Goal: Information Seeking & Learning: Check status

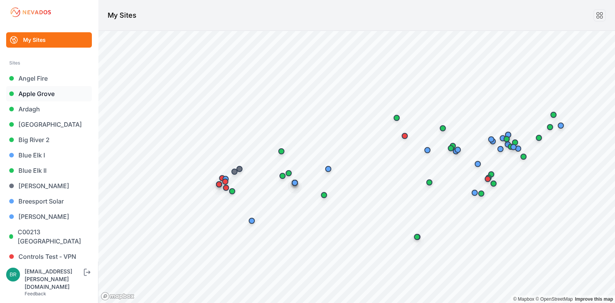
click at [65, 93] on link "Apple Grove" at bounding box center [49, 93] width 86 height 15
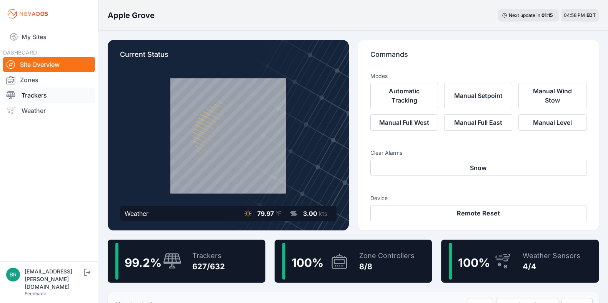
click at [52, 97] on link "Trackers" at bounding box center [49, 95] width 92 height 15
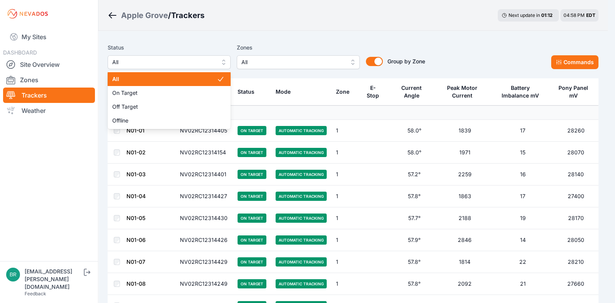
click at [209, 58] on span "All" at bounding box center [163, 62] width 103 height 9
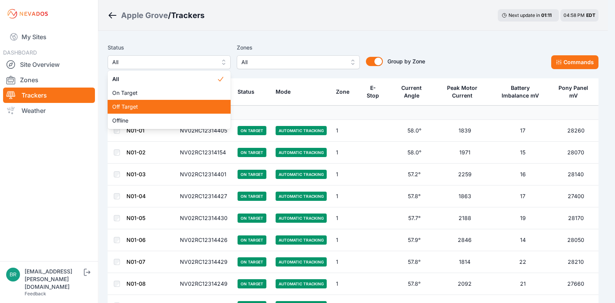
click at [171, 108] on span "Off Target" at bounding box center [164, 107] width 105 height 8
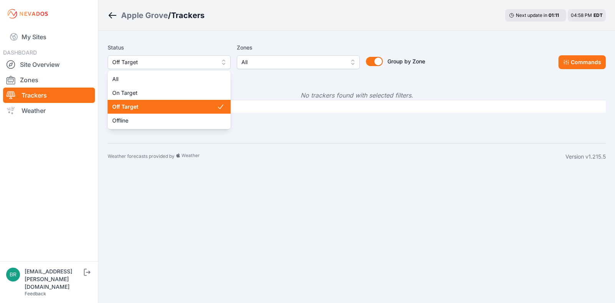
click at [169, 56] on button "Off Target" at bounding box center [169, 62] width 123 height 14
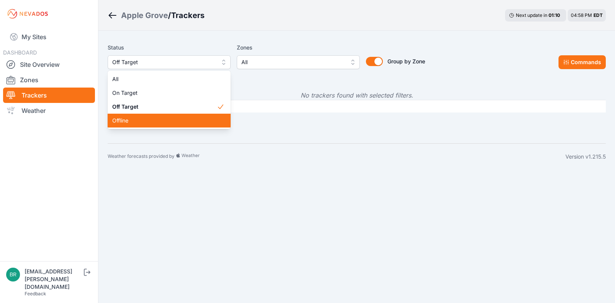
click at [150, 117] on span "Offline" at bounding box center [164, 121] width 105 height 8
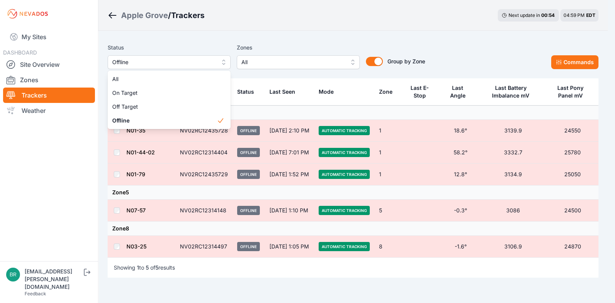
click at [46, 32] on div "Apple Grove / Trackers Next update in 00 : 54 04:59 PM EDT Status Offline All O…" at bounding box center [304, 167] width 608 height 335
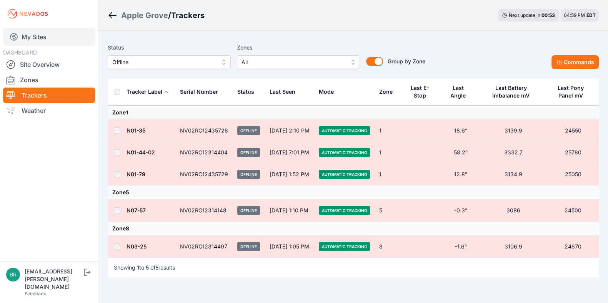
click at [46, 32] on link "My Sites" at bounding box center [49, 37] width 92 height 18
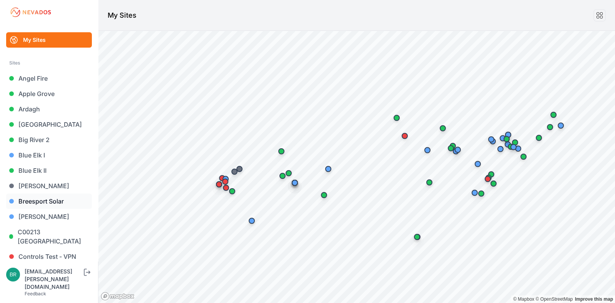
click at [48, 205] on link "Breesport Solar" at bounding box center [49, 201] width 86 height 15
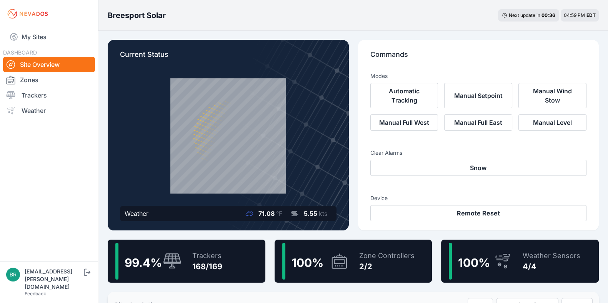
click at [180, 262] on icon at bounding box center [172, 260] width 18 height 15
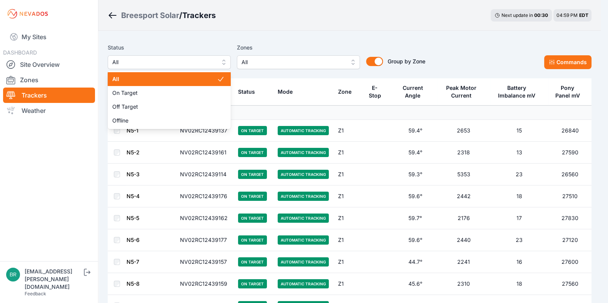
click at [152, 59] on span "All" at bounding box center [163, 62] width 103 height 9
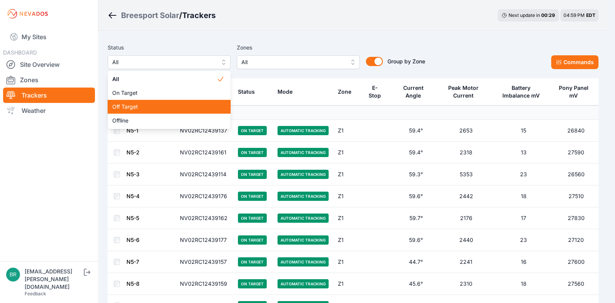
click at [146, 109] on span "Off Target" at bounding box center [164, 107] width 105 height 8
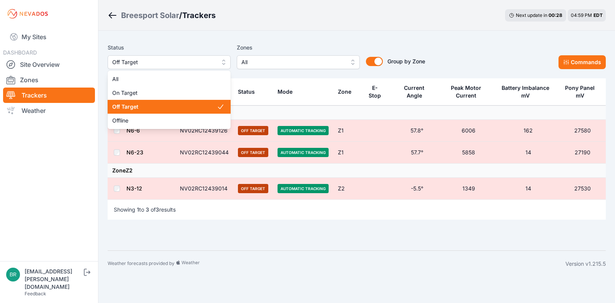
click at [166, 61] on span "Off Target" at bounding box center [163, 62] width 103 height 9
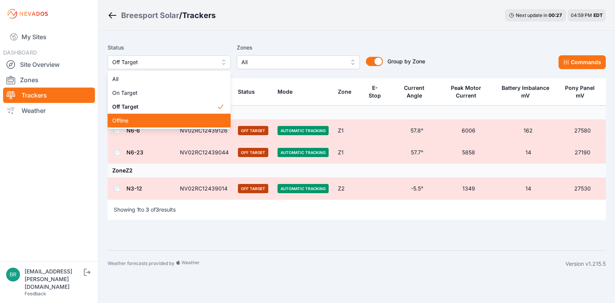
click at [153, 116] on div "Offline" at bounding box center [169, 121] width 123 height 14
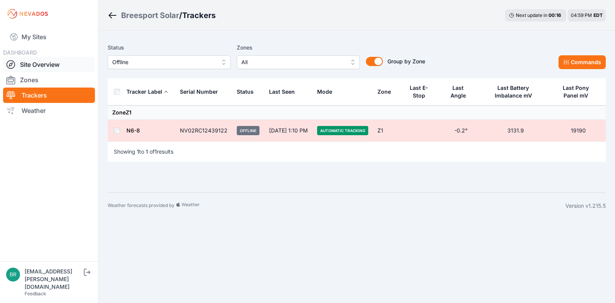
click at [40, 66] on link "Site Overview" at bounding box center [49, 64] width 92 height 15
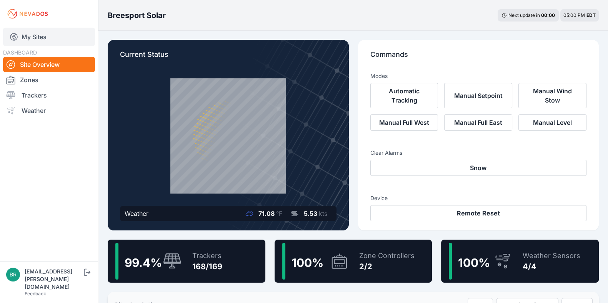
click at [39, 41] on link "My Sites" at bounding box center [49, 37] width 92 height 18
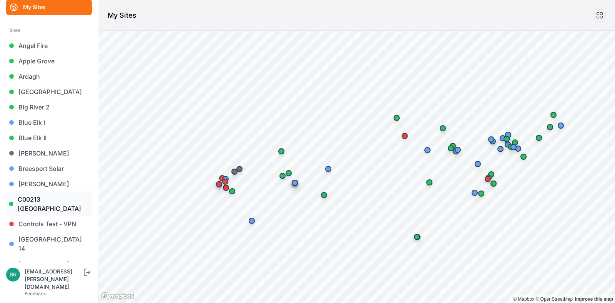
scroll to position [48, 0]
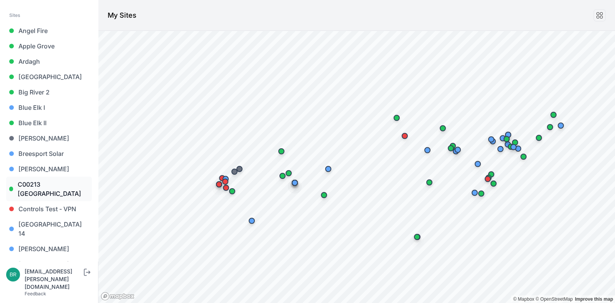
click at [51, 192] on link "C00213 [GEOGRAPHIC_DATA]" at bounding box center [49, 189] width 86 height 25
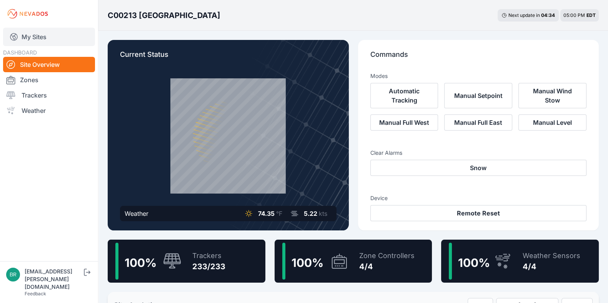
click at [56, 38] on link "My Sites" at bounding box center [49, 37] width 92 height 18
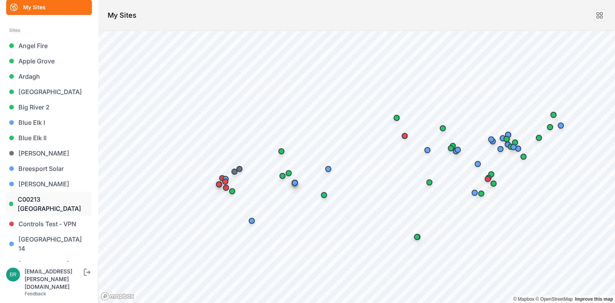
scroll to position [48, 0]
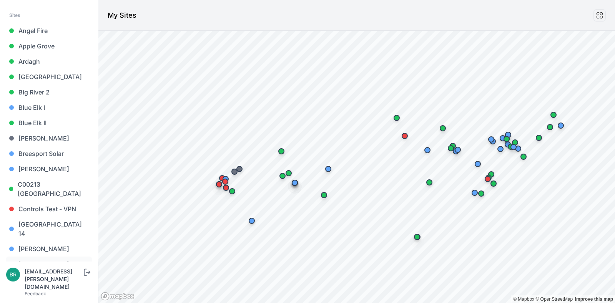
click at [53, 257] on link "[PERSON_NAME] Brook" at bounding box center [49, 264] width 86 height 15
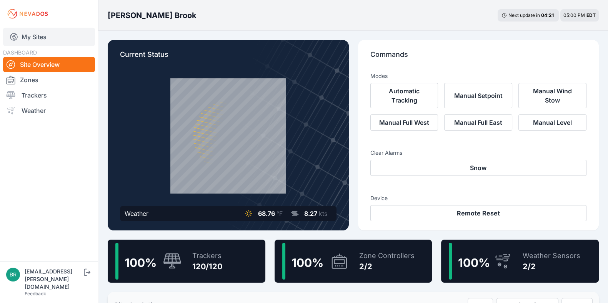
click at [72, 41] on link "My Sites" at bounding box center [49, 37] width 92 height 18
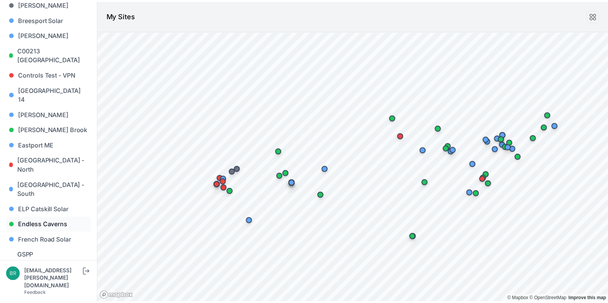
scroll to position [192, 0]
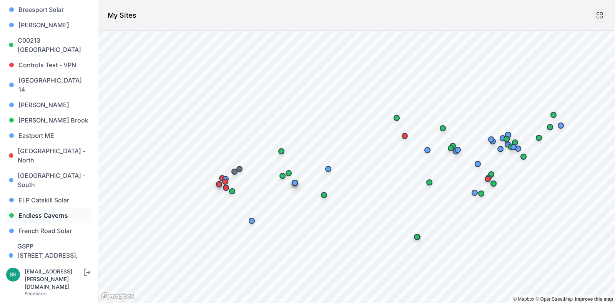
click at [35, 208] on link "Endless Caverns" at bounding box center [49, 215] width 86 height 15
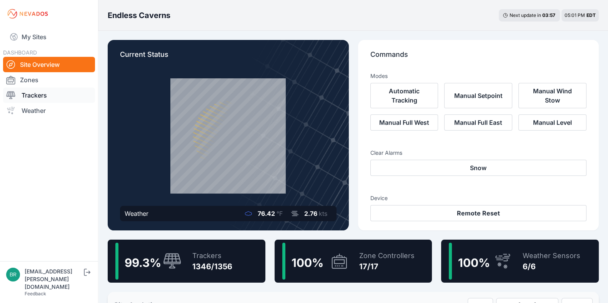
click at [59, 97] on link "Trackers" at bounding box center [49, 95] width 92 height 15
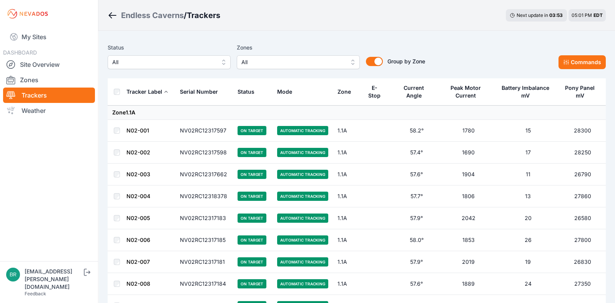
click at [164, 61] on span "All" at bounding box center [163, 62] width 103 height 9
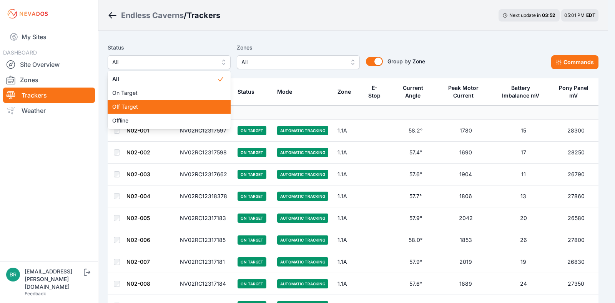
click at [148, 107] on span "Off Target" at bounding box center [164, 107] width 105 height 8
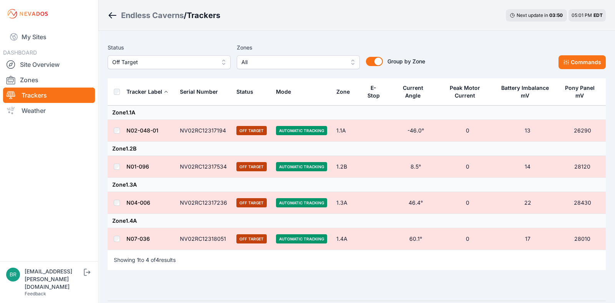
click at [176, 66] on span "Off Target" at bounding box center [163, 62] width 103 height 9
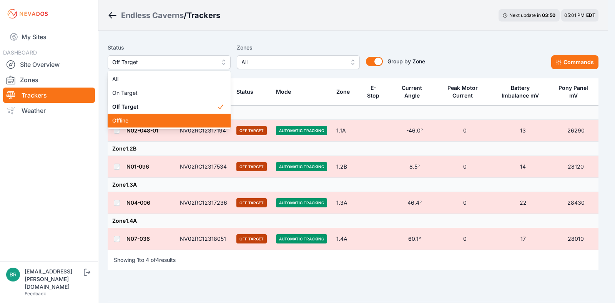
click at [155, 118] on span "Offline" at bounding box center [164, 121] width 105 height 8
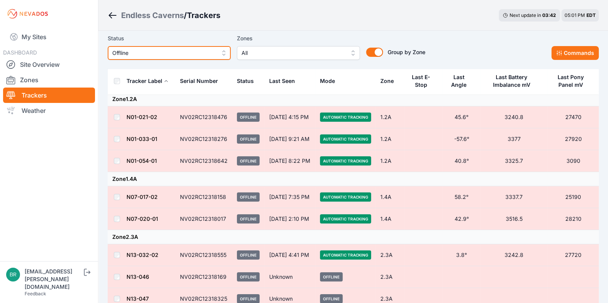
scroll to position [226, 0]
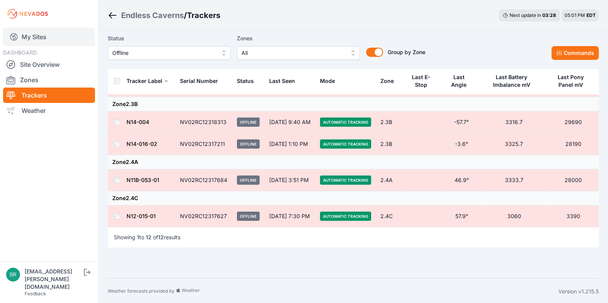
click at [63, 40] on link "My Sites" at bounding box center [49, 37] width 92 height 18
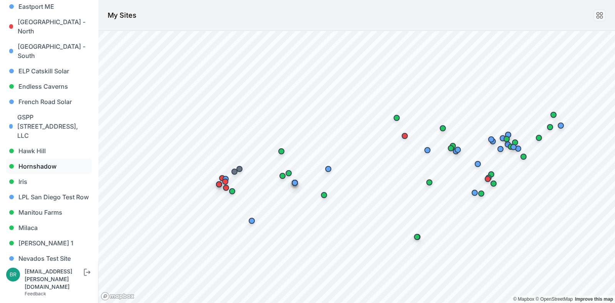
scroll to position [336, 0]
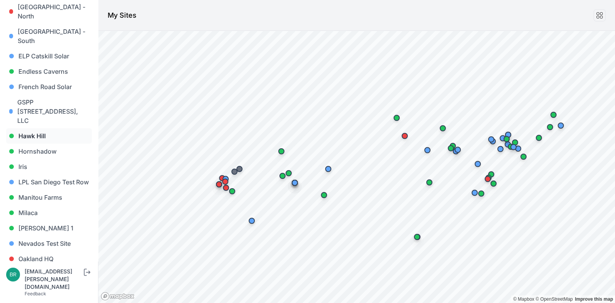
click at [41, 128] on link "Hawk Hill" at bounding box center [49, 135] width 86 height 15
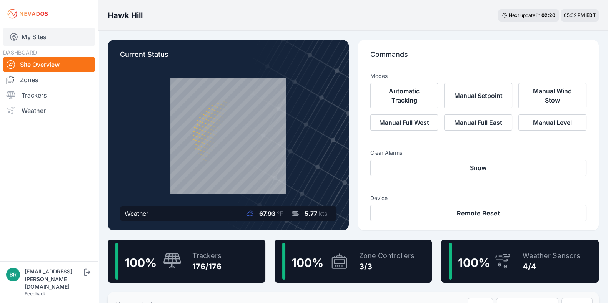
click at [65, 38] on link "My Sites" at bounding box center [49, 37] width 92 height 18
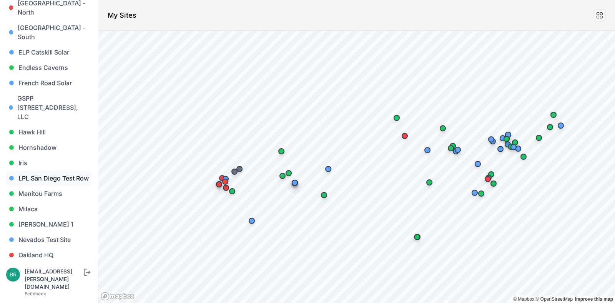
scroll to position [480, 0]
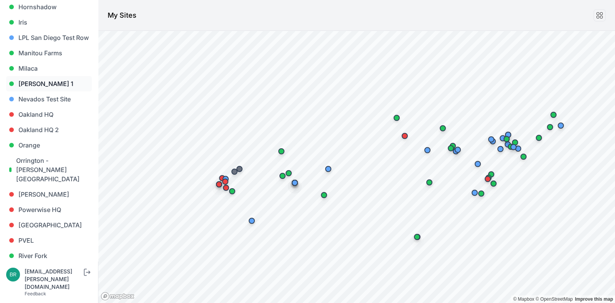
click at [58, 76] on link "[PERSON_NAME] 1" at bounding box center [49, 83] width 86 height 15
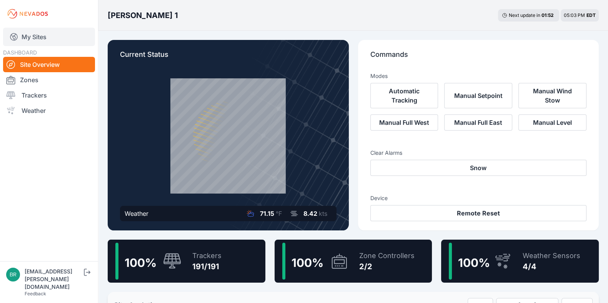
click at [68, 41] on link "My Sites" at bounding box center [49, 37] width 92 height 18
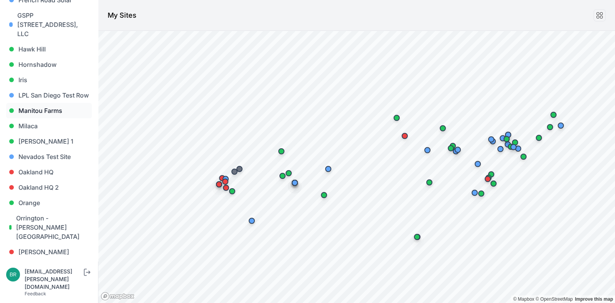
scroll to position [432, 0]
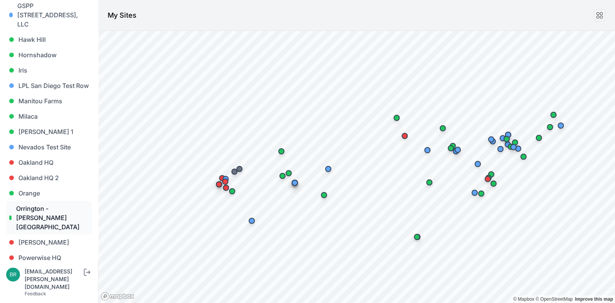
click at [56, 201] on link "Orrington - [PERSON_NAME][GEOGRAPHIC_DATA]" at bounding box center [49, 218] width 86 height 34
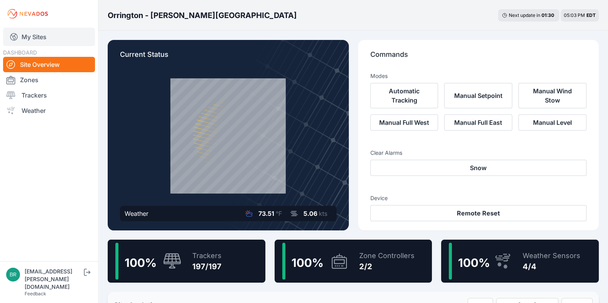
click at [48, 35] on link "My Sites" at bounding box center [49, 37] width 92 height 18
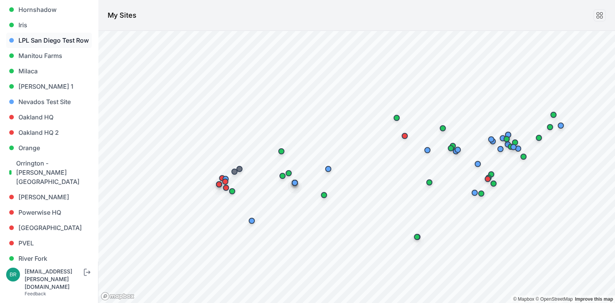
scroll to position [480, 0]
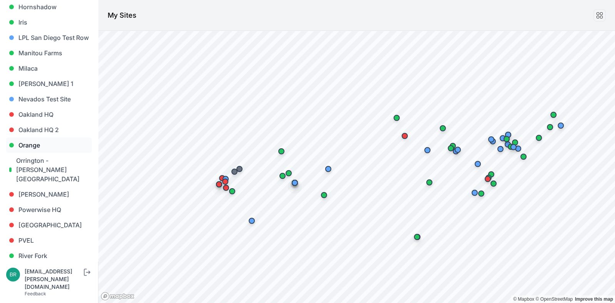
click at [51, 138] on link "Orange" at bounding box center [49, 145] width 86 height 15
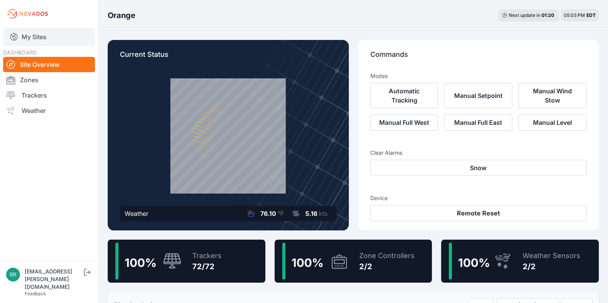
click at [63, 40] on link "My Sites" at bounding box center [49, 37] width 92 height 18
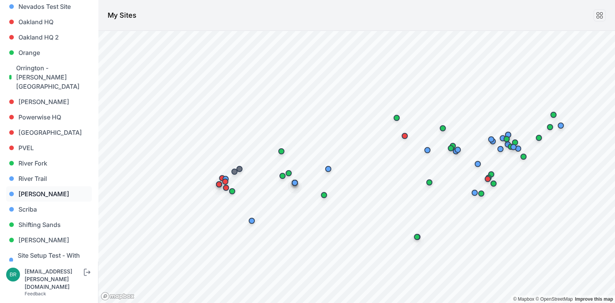
scroll to position [576, 0]
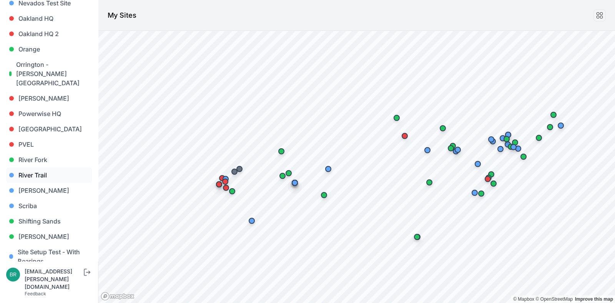
click at [43, 168] on link "River Trail" at bounding box center [49, 175] width 86 height 15
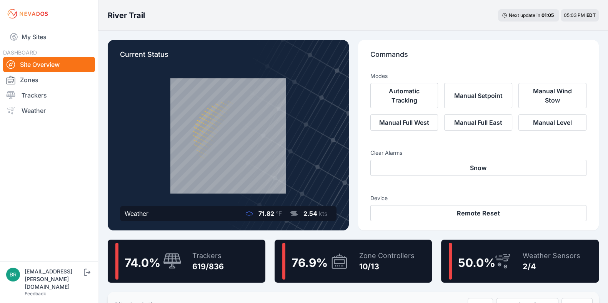
click at [226, 256] on div "74.0 % Trackers 619/836" at bounding box center [187, 261] width 158 height 43
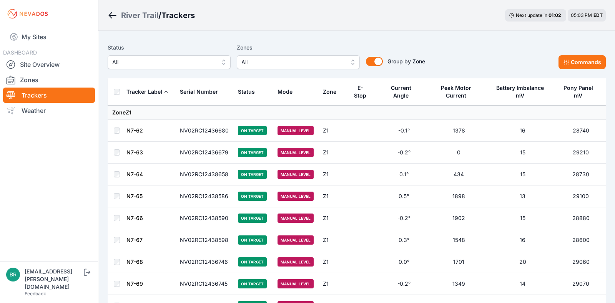
click at [158, 68] on button "All" at bounding box center [169, 62] width 123 height 14
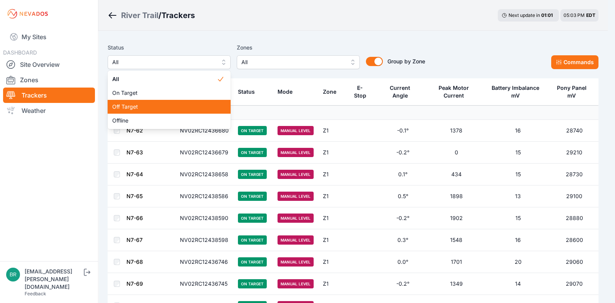
click at [144, 105] on span "Off Target" at bounding box center [164, 107] width 105 height 8
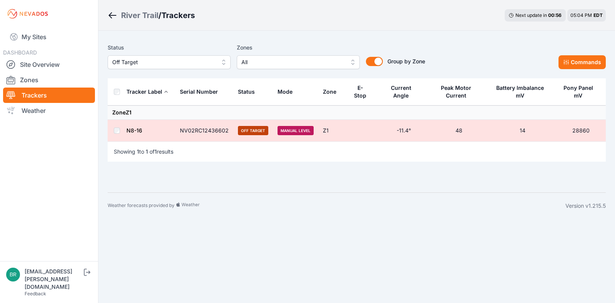
click at [189, 67] on button "Off Target" at bounding box center [169, 62] width 123 height 14
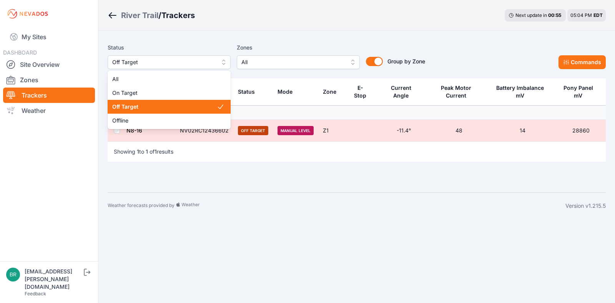
click at [166, 114] on div "Offline" at bounding box center [169, 121] width 123 height 14
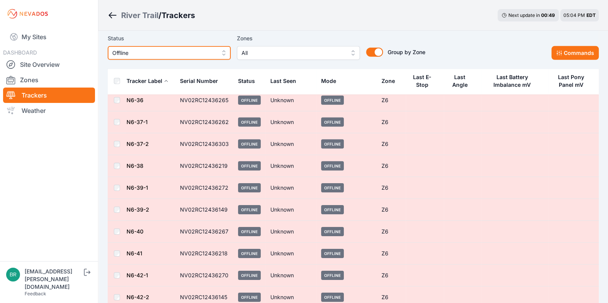
scroll to position [4356, 0]
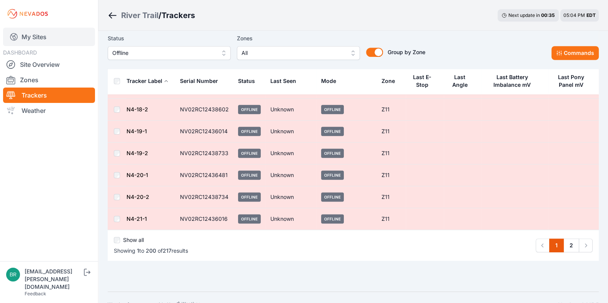
click at [39, 28] on link "My Sites" at bounding box center [49, 37] width 92 height 18
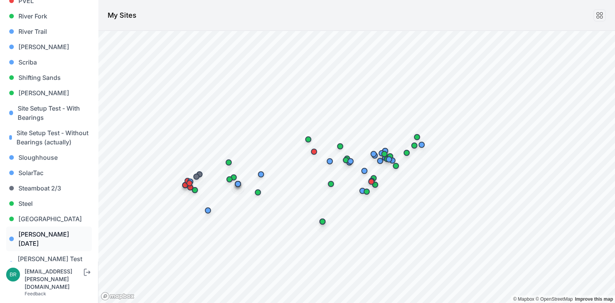
scroll to position [790, 0]
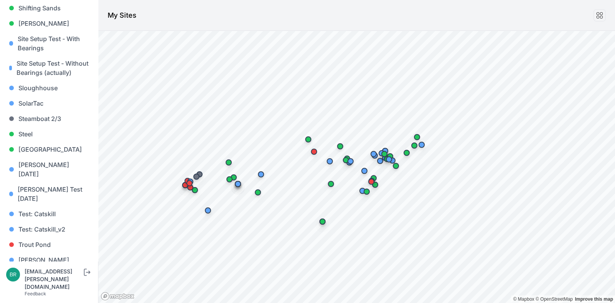
click at [43, 283] on link "[PERSON_NAME] [PERSON_NAME]" at bounding box center [49, 295] width 86 height 25
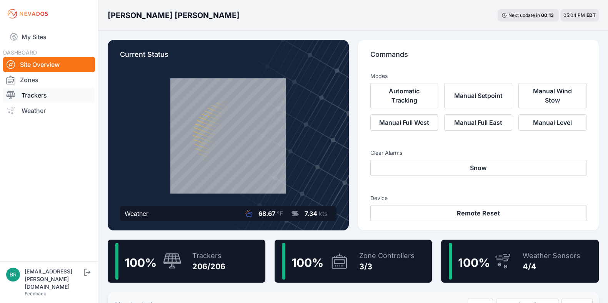
click at [30, 92] on link "Trackers" at bounding box center [49, 95] width 92 height 15
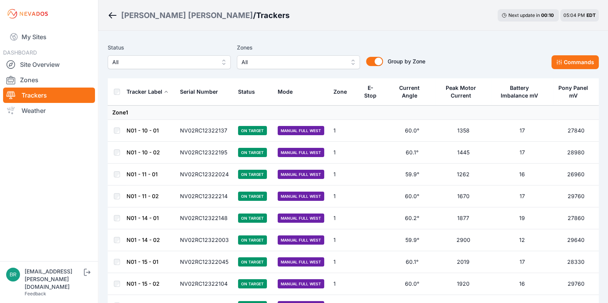
click at [195, 66] on span "All" at bounding box center [163, 62] width 103 height 9
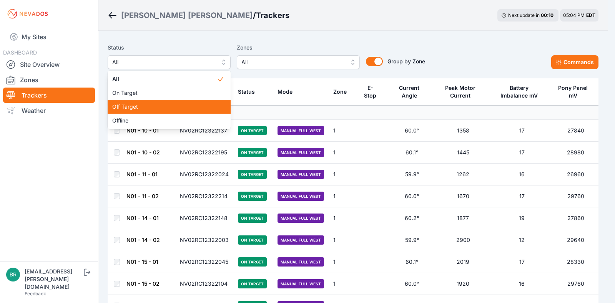
click at [146, 110] on span "Off Target" at bounding box center [164, 107] width 105 height 8
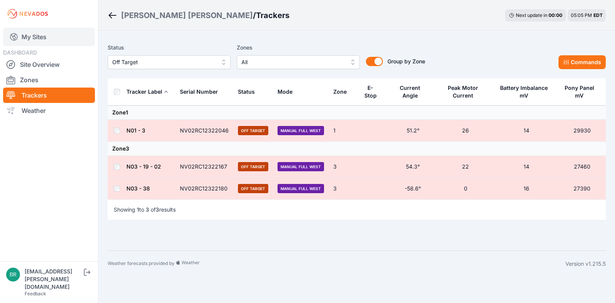
click at [56, 37] on link "My Sites" at bounding box center [49, 37] width 92 height 18
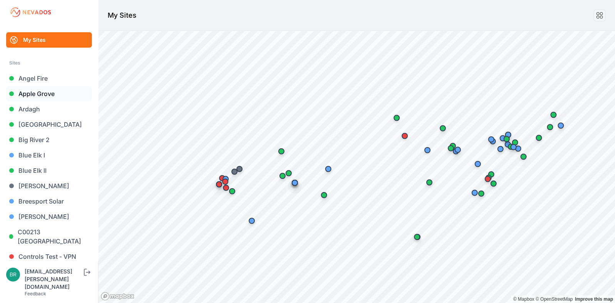
click at [36, 88] on link "Apple Grove" at bounding box center [49, 93] width 86 height 15
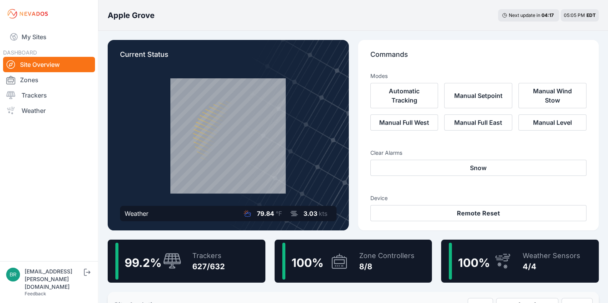
drag, startPoint x: 48, startPoint y: 97, endPoint x: 166, endPoint y: 103, distance: 117.7
click at [48, 96] on link "Trackers" at bounding box center [49, 95] width 92 height 15
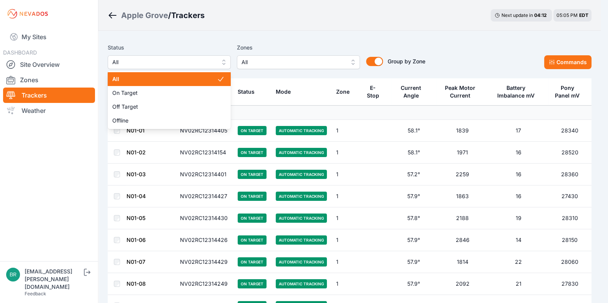
click at [121, 55] on button "All" at bounding box center [169, 62] width 123 height 14
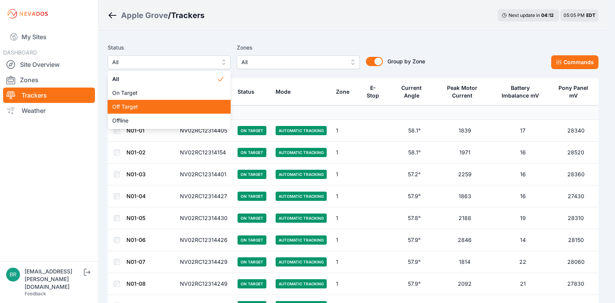
click at [119, 102] on div "Off Target" at bounding box center [169, 107] width 123 height 14
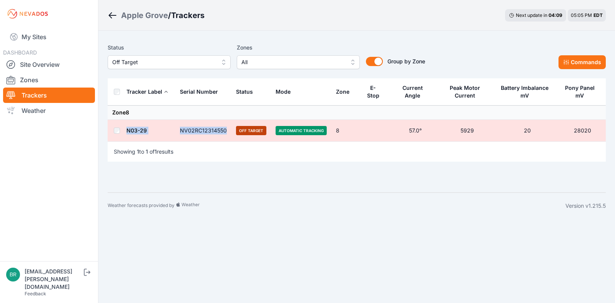
drag, startPoint x: 225, startPoint y: 129, endPoint x: 126, endPoint y: 124, distance: 98.9
click at [126, 124] on tr "N03-29 NV02RC12314550 Off Target Automatic Tracking 8 57.0° 5929 20 28020" at bounding box center [357, 131] width 498 height 22
copy tr "N03-29 NV02RC12314550"
click at [166, 69] on div "Off Target" at bounding box center [169, 62] width 123 height 14
click at [157, 59] on span "Off Target" at bounding box center [163, 62] width 103 height 9
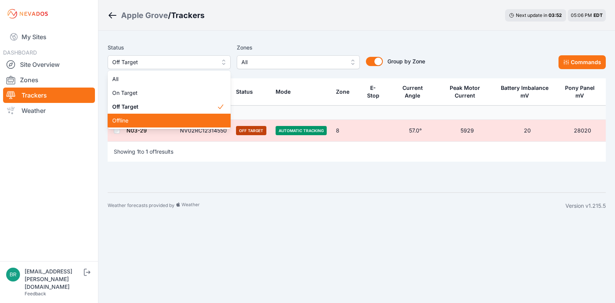
click at [139, 120] on span "Offline" at bounding box center [164, 121] width 105 height 8
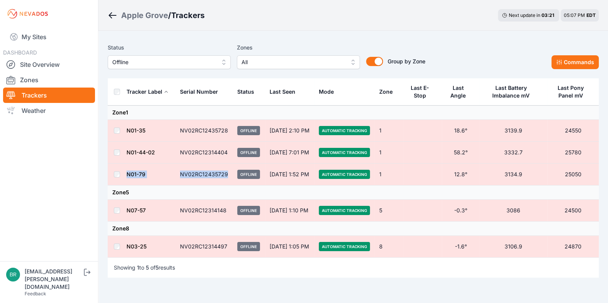
drag, startPoint x: 227, startPoint y: 174, endPoint x: 127, endPoint y: 174, distance: 99.9
click at [127, 174] on tr "N01-79 NV02RC12435729 Offline [DATE] 1:52 PM Automatic Tracking 1 12.8° 3134.9 …" at bounding box center [353, 175] width 491 height 22
copy tr "N01-79 NV02RC12435729"
click at [48, 34] on link "My Sites" at bounding box center [49, 37] width 92 height 18
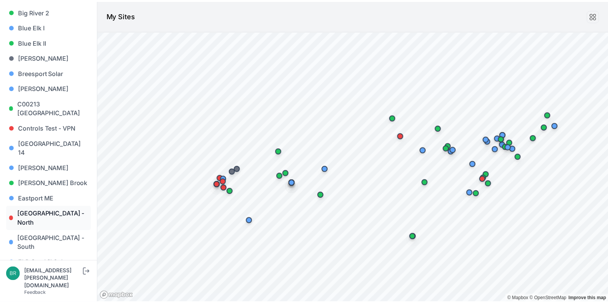
scroll to position [144, 0]
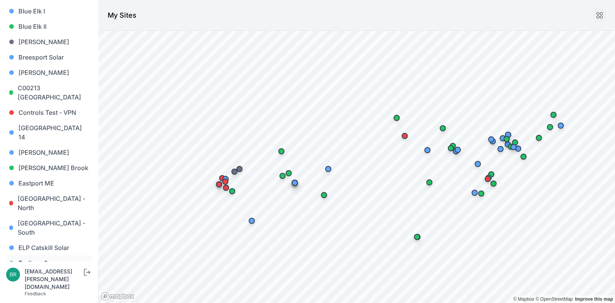
click at [48, 256] on link "Endless Caverns" at bounding box center [49, 263] width 86 height 15
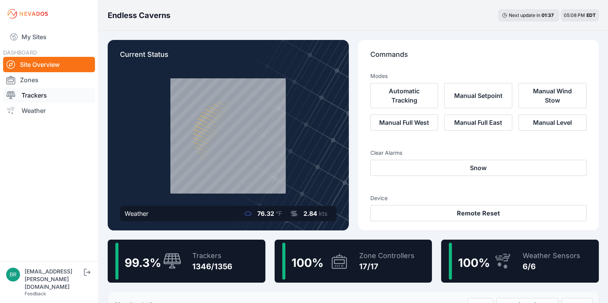
click at [50, 100] on link "Trackers" at bounding box center [49, 95] width 92 height 15
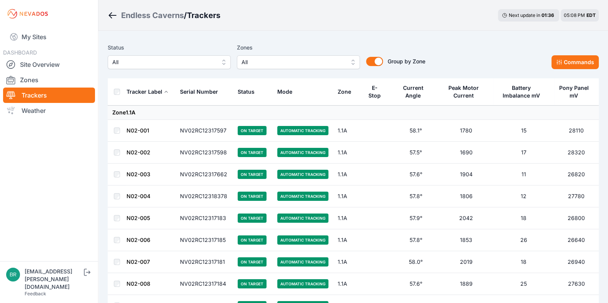
click at [185, 65] on span "All" at bounding box center [163, 62] width 103 height 9
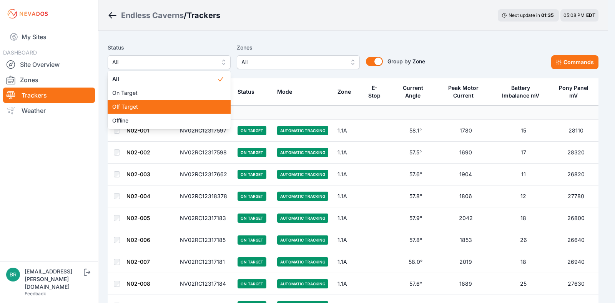
click at [165, 103] on div "Off Target" at bounding box center [169, 107] width 123 height 14
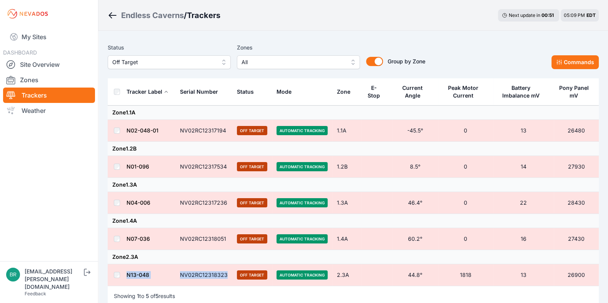
drag, startPoint x: 225, startPoint y: 276, endPoint x: 127, endPoint y: 277, distance: 98.0
click at [127, 277] on tr "N13-048 NV02RC12318323 Off Target Automatic Tracking 2.3A 44.8° 1818 13 26900" at bounding box center [353, 275] width 491 height 22
copy tr "N13-048 NV02RC12318323"
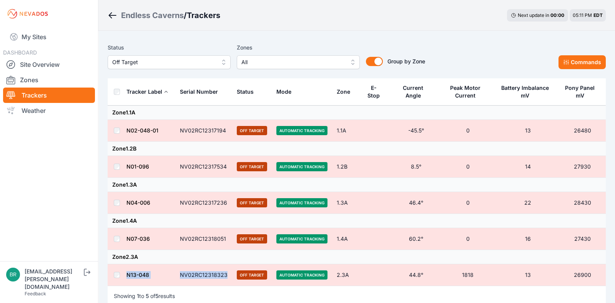
click at [188, 66] on span "Off Target" at bounding box center [163, 62] width 103 height 9
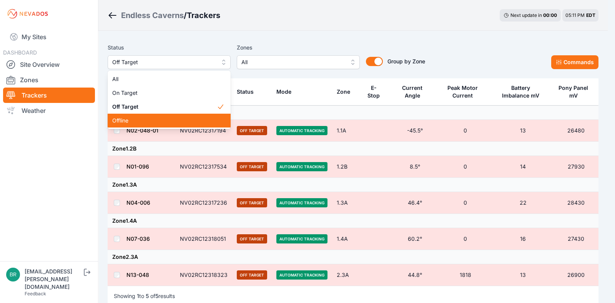
click at [143, 120] on span "Offline" at bounding box center [164, 121] width 105 height 8
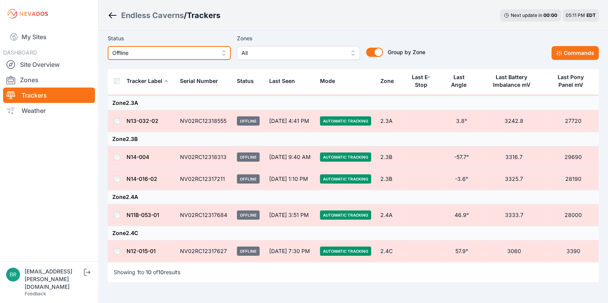
scroll to position [134, 0]
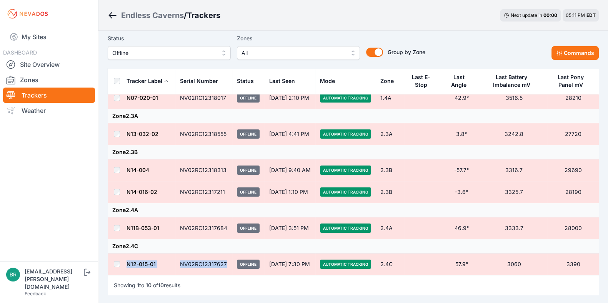
drag, startPoint x: 225, startPoint y: 264, endPoint x: 125, endPoint y: 263, distance: 99.9
click at [125, 263] on tr "N12-015-01 NV02RC12317627 Offline [DATE] 7:30 PM Automatic Tracking 2.4C 57.9° …" at bounding box center [353, 265] width 491 height 22
copy tr "N12-015-01 NV02RC12317627"
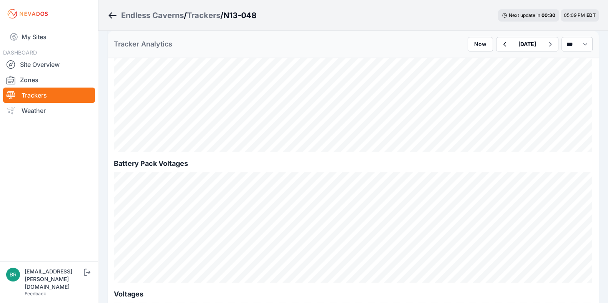
scroll to position [624, 0]
click at [496, 45] on button "button" at bounding box center [504, 44] width 16 height 14
click at [545, 47] on icon "button" at bounding box center [550, 44] width 10 height 9
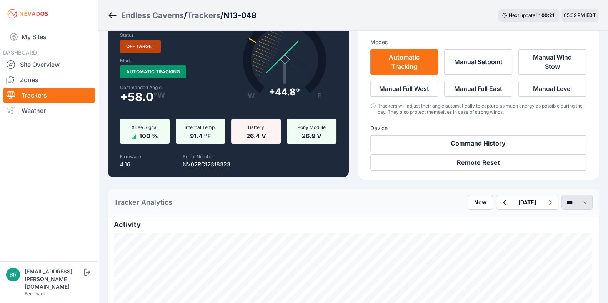
scroll to position [240, 0]
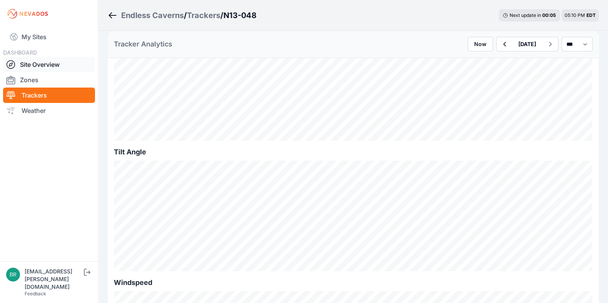
click at [25, 60] on link "Site Overview" at bounding box center [49, 64] width 92 height 15
click at [499, 46] on icon "button" at bounding box center [504, 44] width 10 height 9
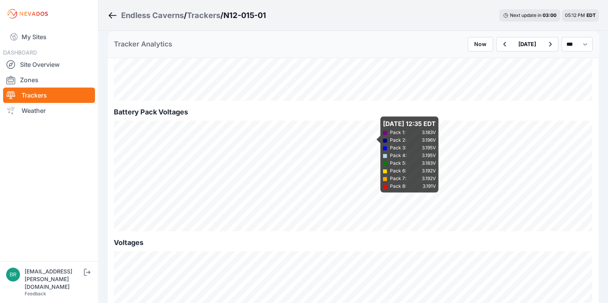
scroll to position [768, 0]
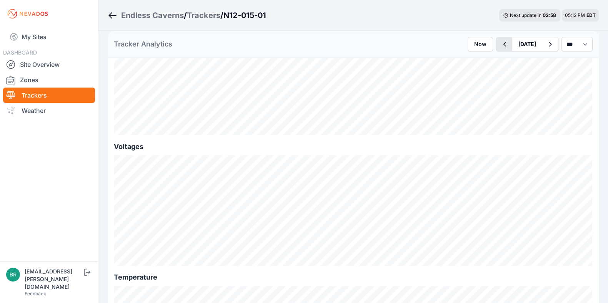
click at [496, 49] on button "button" at bounding box center [504, 44] width 16 height 14
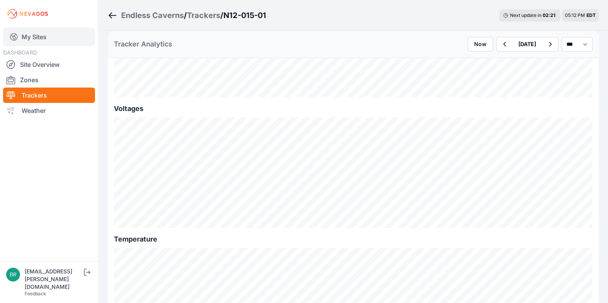
click at [38, 37] on link "My Sites" at bounding box center [49, 37] width 92 height 18
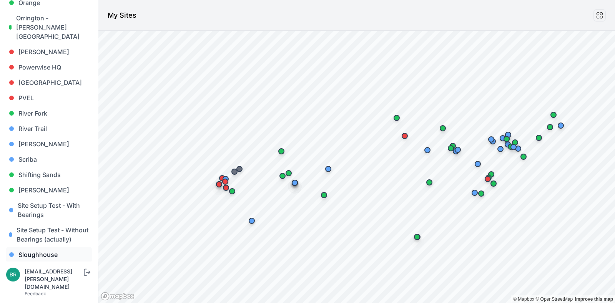
scroll to position [624, 0]
click at [51, 166] on link "Shifting Sands" at bounding box center [49, 173] width 86 height 15
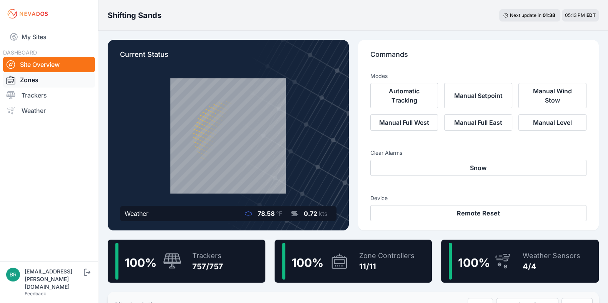
click at [44, 85] on link "Zones" at bounding box center [49, 79] width 92 height 15
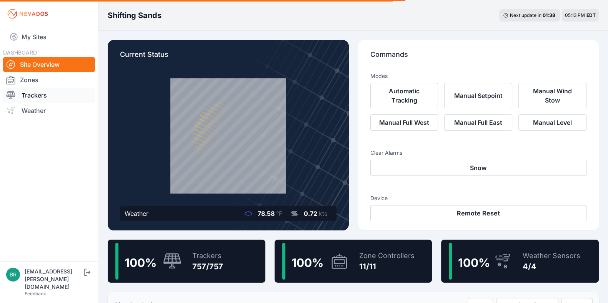
click at [44, 92] on link "Trackers" at bounding box center [49, 95] width 92 height 15
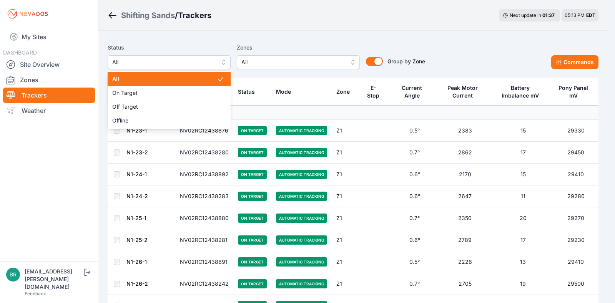
click at [183, 56] on button "All" at bounding box center [169, 62] width 123 height 14
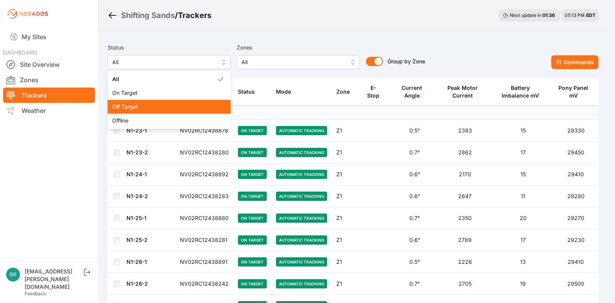
click at [160, 108] on span "Off Target" at bounding box center [164, 107] width 105 height 8
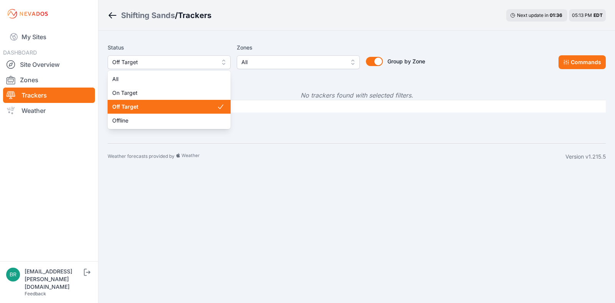
click at [171, 60] on span "Off Target" at bounding box center [163, 62] width 103 height 9
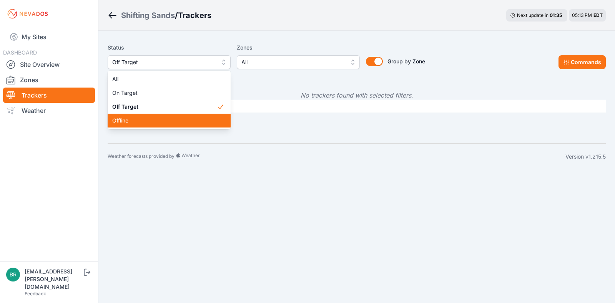
click at [148, 121] on span "Offline" at bounding box center [164, 121] width 105 height 8
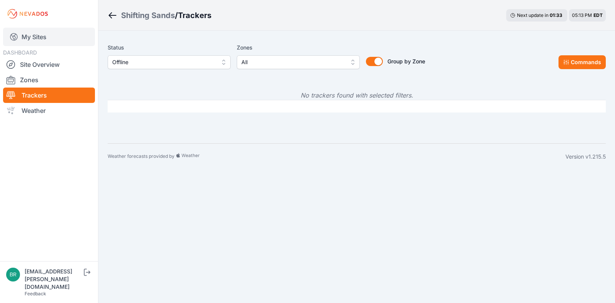
click at [58, 36] on link "My Sites" at bounding box center [49, 37] width 92 height 18
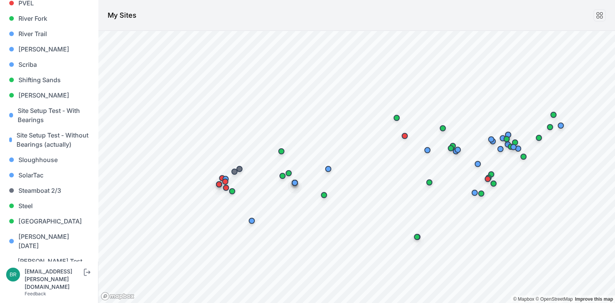
scroll to position [790, 0]
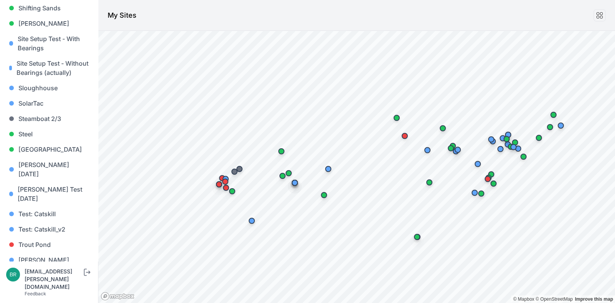
click at [42, 283] on link "[PERSON_NAME] [PERSON_NAME]" at bounding box center [49, 295] width 86 height 25
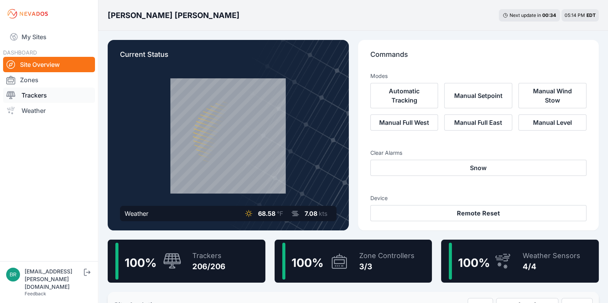
click at [43, 98] on link "Trackers" at bounding box center [49, 95] width 92 height 15
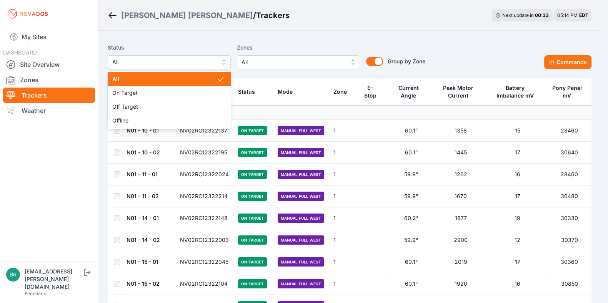
click at [150, 57] on button "All" at bounding box center [169, 62] width 123 height 14
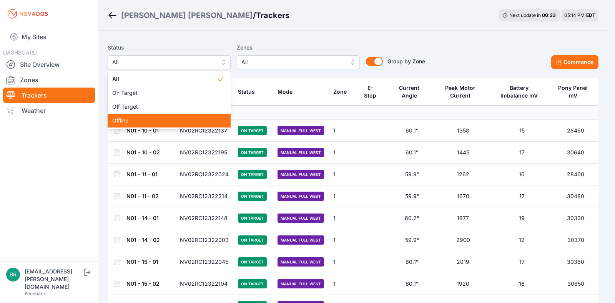
click at [141, 117] on span "Offline" at bounding box center [164, 121] width 105 height 8
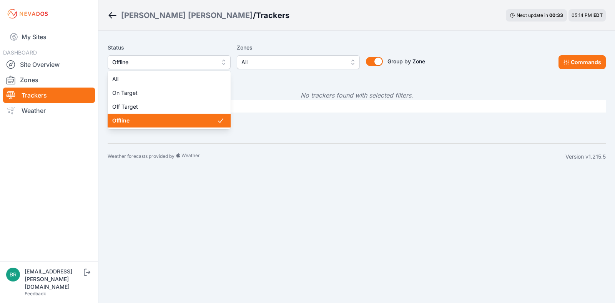
click at [157, 58] on span "Offline" at bounding box center [163, 62] width 103 height 9
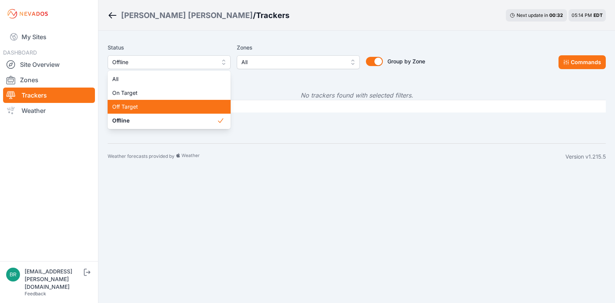
click at [136, 106] on span "Off Target" at bounding box center [164, 107] width 105 height 8
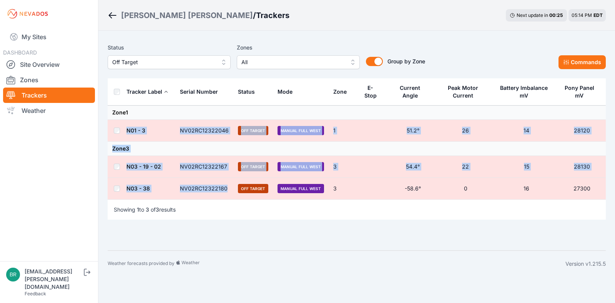
drag, startPoint x: 225, startPoint y: 189, endPoint x: 119, endPoint y: 136, distance: 118.2
click at [119, 136] on tbody "Zone 1 N01 - 3 NV02RC12322046 Off Target Manual Full West 1 51.2° 26 14 28120 Z…" at bounding box center [357, 153] width 498 height 94
copy tbody "N01 - 3 NV02RC12322046 Off Target Manual Full West 1 51.2° 26 14 28120 Zone 3 N…"
